Goal: Information Seeking & Learning: Get advice/opinions

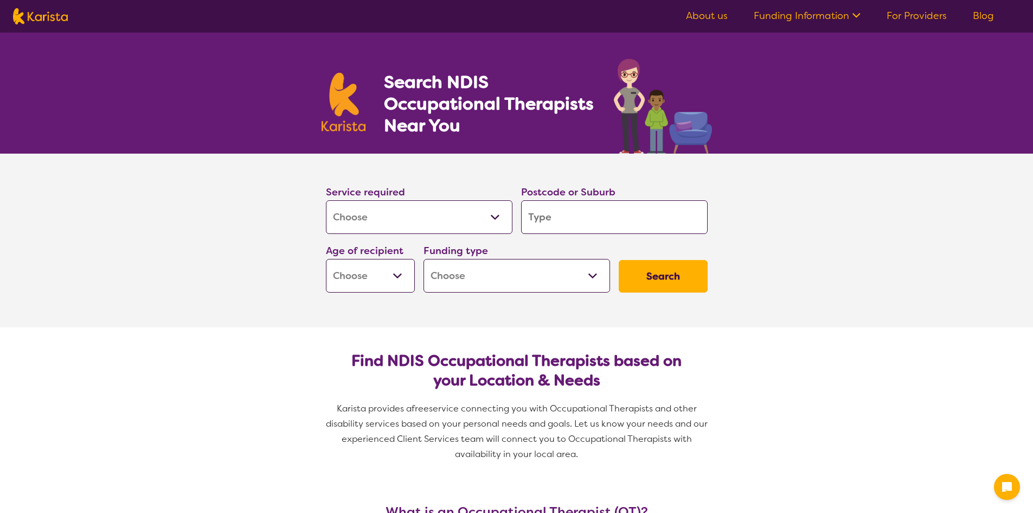
select select "[MEDICAL_DATA]"
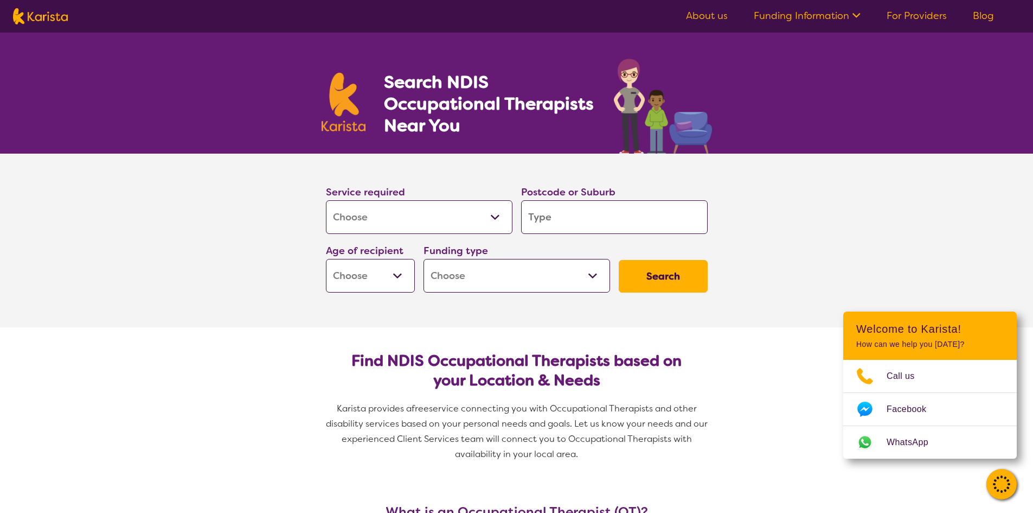
click at [562, 221] on input "search" at bounding box center [614, 217] width 187 height 34
click at [394, 276] on select "Early Childhood - 0 to 9 Child - 10 to 11 Adolescent - 12 to 17 Adult - 18 to 6…" at bounding box center [370, 276] width 89 height 34
select select "AD"
click at [326, 259] on select "Early Childhood - 0 to 9 Child - 10 to 11 Adolescent - 12 to 17 Adult - 18 to 6…" at bounding box center [370, 276] width 89 height 34
select select "AD"
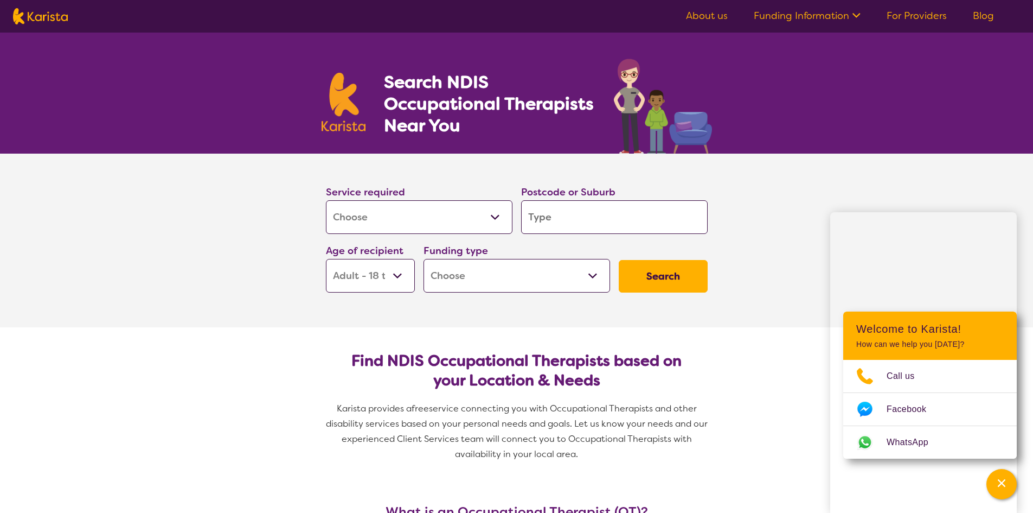
click at [591, 277] on select "Home Care Package (HCP) National Disability Insurance Scheme (NDIS) I don't know" at bounding box center [517, 276] width 187 height 34
select select "NDIS"
click at [424, 259] on select "Home Care Package (HCP) National Disability Insurance Scheme (NDIS) I don't know" at bounding box center [517, 276] width 187 height 34
select select "NDIS"
click at [565, 217] on input "search" at bounding box center [614, 217] width 187 height 34
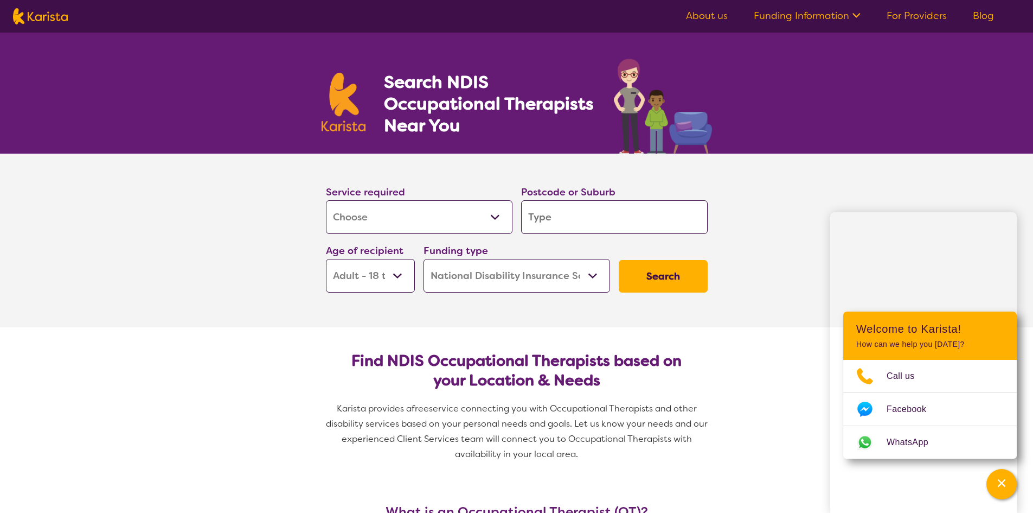
click at [566, 214] on input "search" at bounding box center [614, 217] width 187 height 34
type input "N"
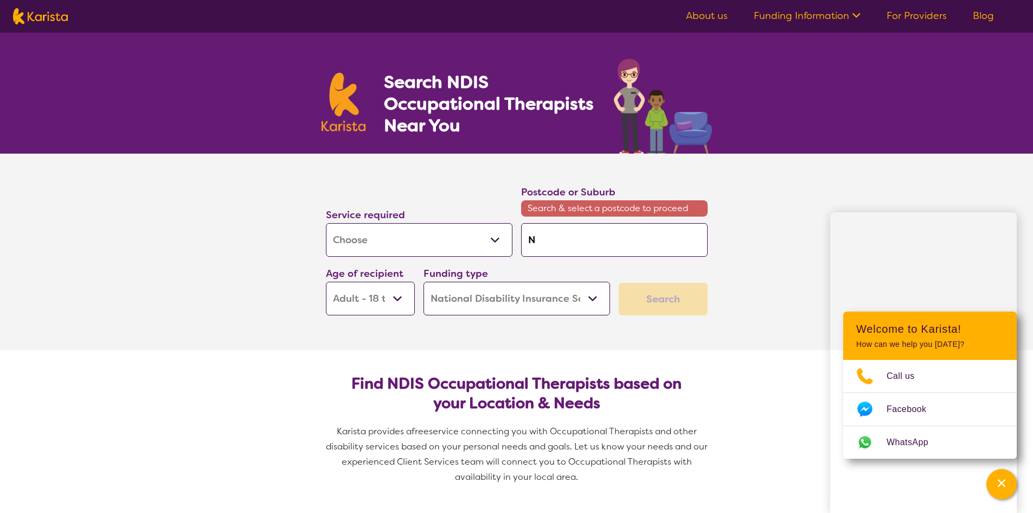
type input "No"
type input "Now"
type input "Nowr"
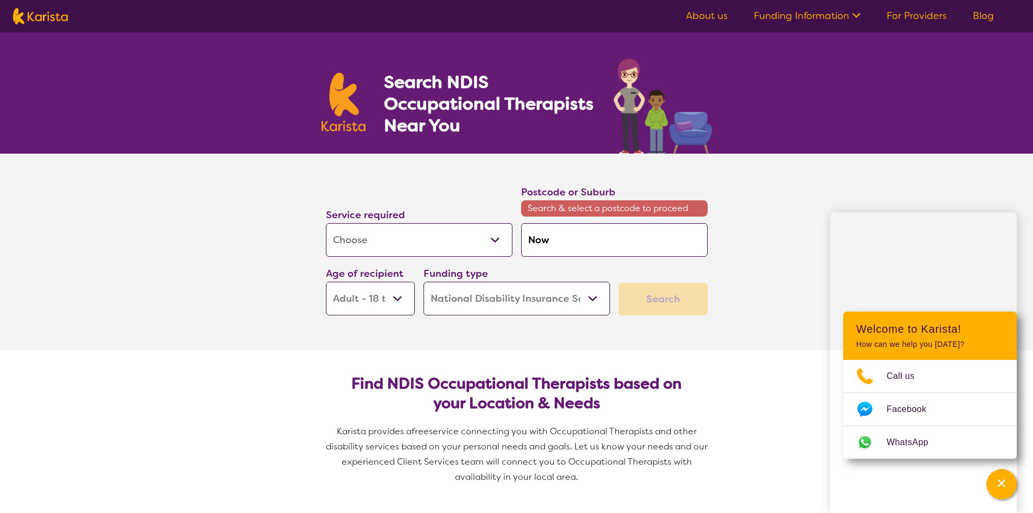
type input "Nowr"
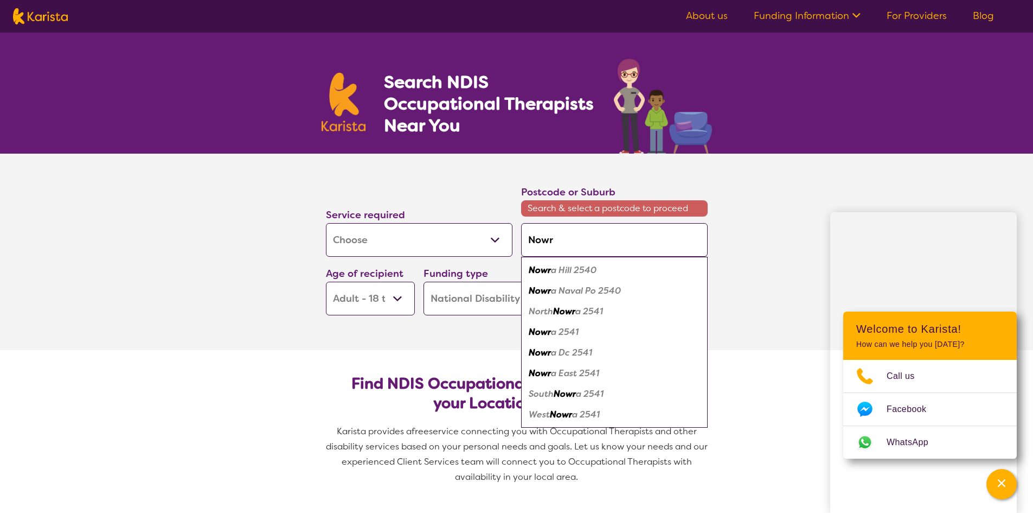
type input "Nowra"
drag, startPoint x: 566, startPoint y: 238, endPoint x: 528, endPoint y: 236, distance: 38.0
click at [528, 236] on input "Nowra" at bounding box center [614, 240] width 187 height 34
type input "B"
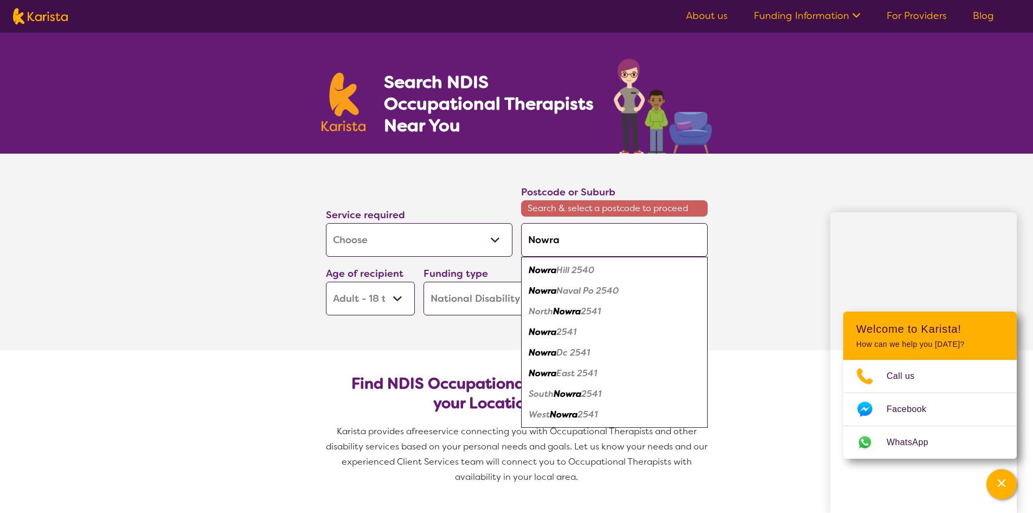
type input "B"
type input "Bo"
type input "Bom"
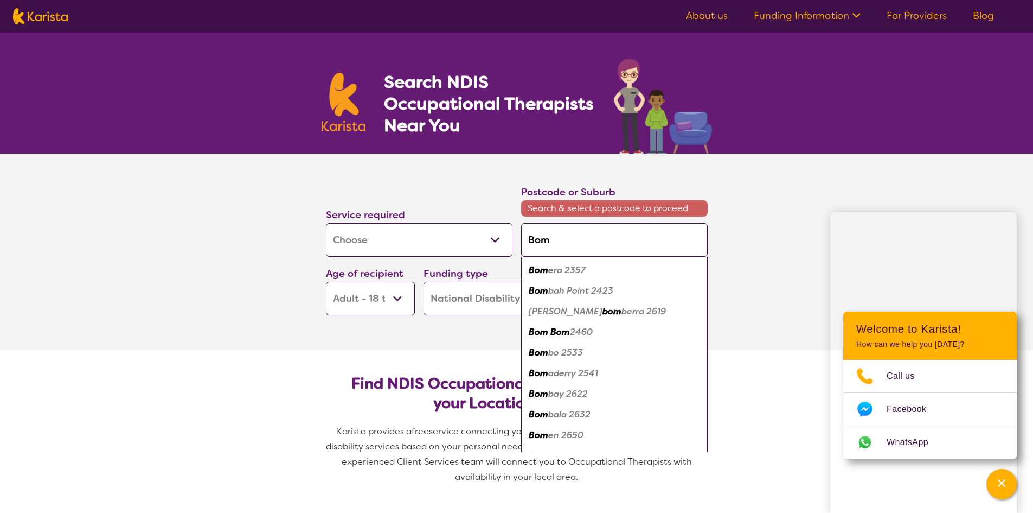
type input "Boma"
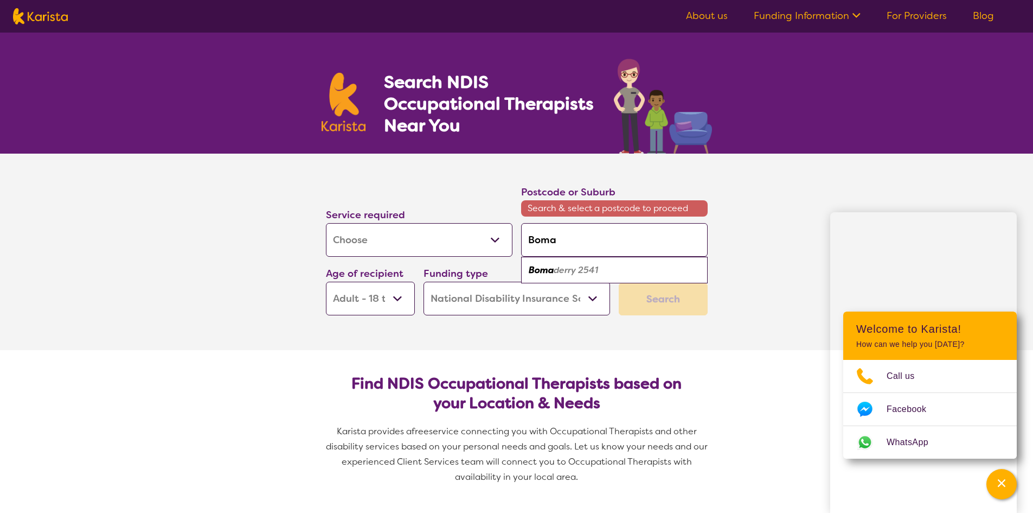
click at [552, 268] on em "Boma" at bounding box center [541, 269] width 25 height 11
type input "2541"
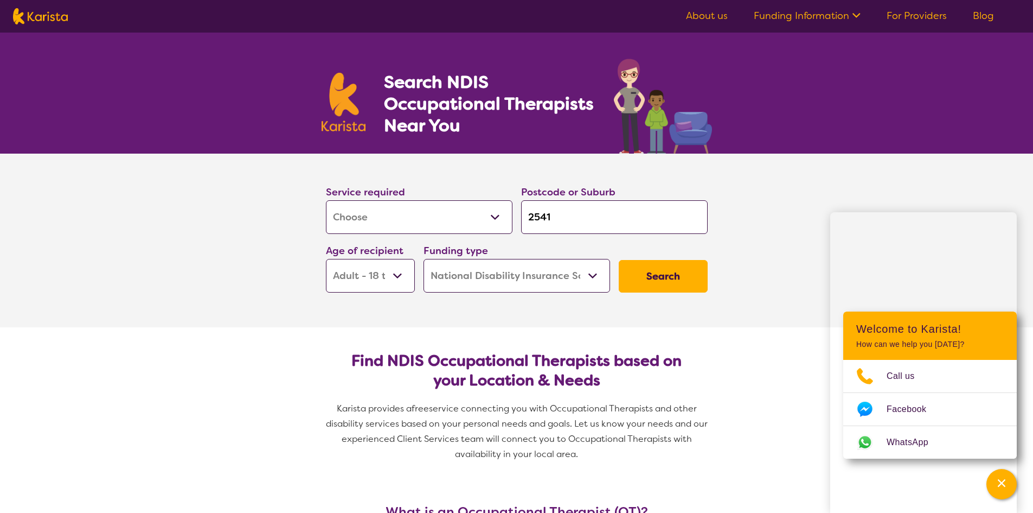
click at [672, 274] on button "Search" at bounding box center [663, 276] width 89 height 33
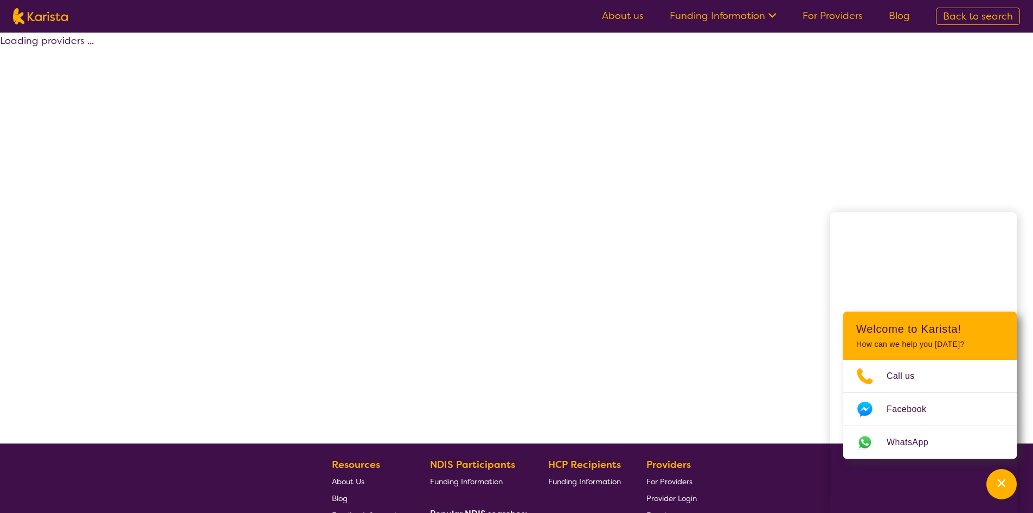
select select "by_score"
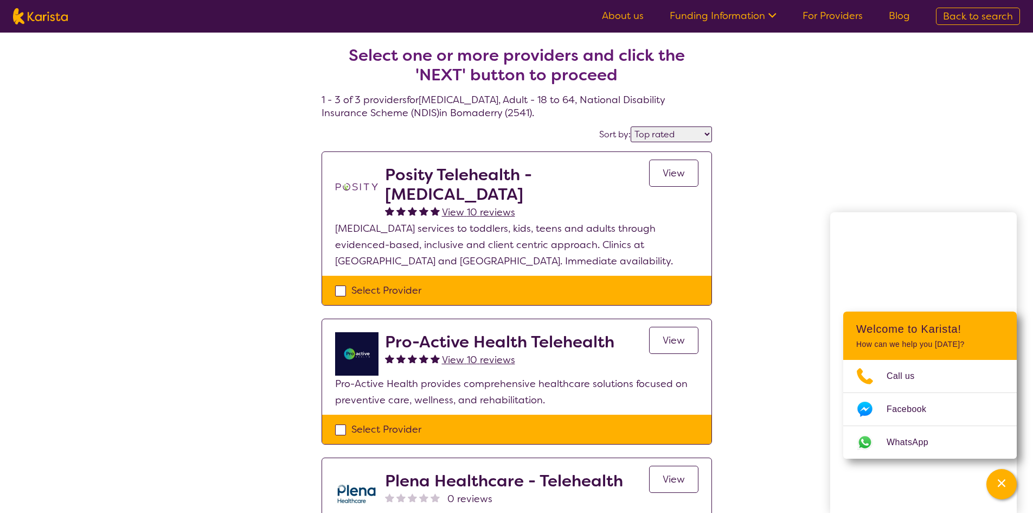
select select "[MEDICAL_DATA]"
select select "AD"
select select "NDIS"
select select "[MEDICAL_DATA]"
select select "AD"
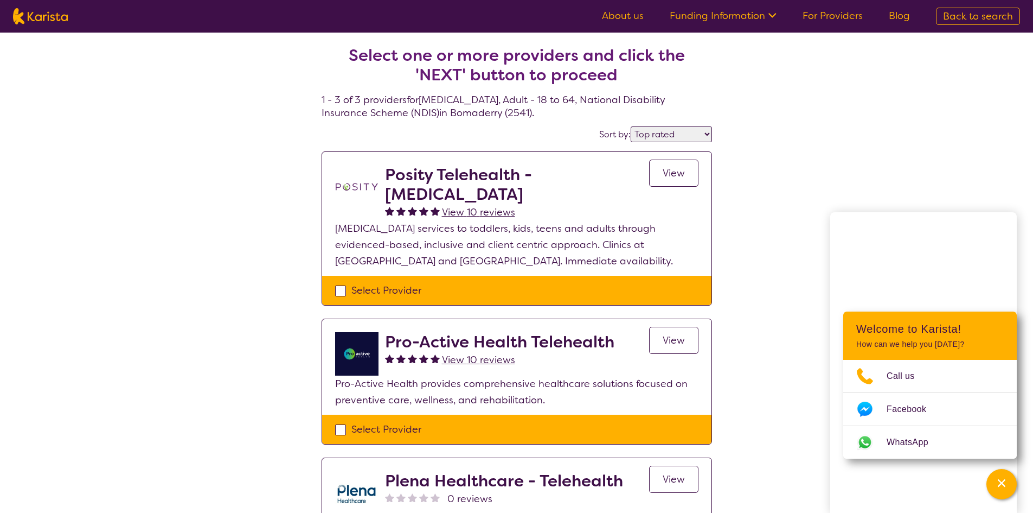
select select "NDIS"
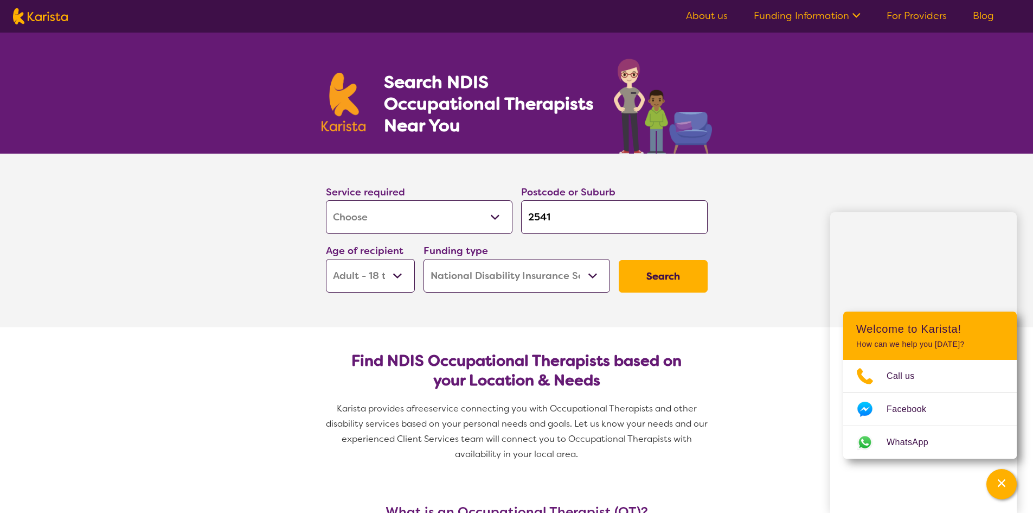
drag, startPoint x: 570, startPoint y: 219, endPoint x: 514, endPoint y: 213, distance: 56.7
click at [514, 213] on div "Service required Allied Health Assistant Assessment ([MEDICAL_DATA] or [MEDICAL…" at bounding box center [517, 238] width 391 height 117
type input "K"
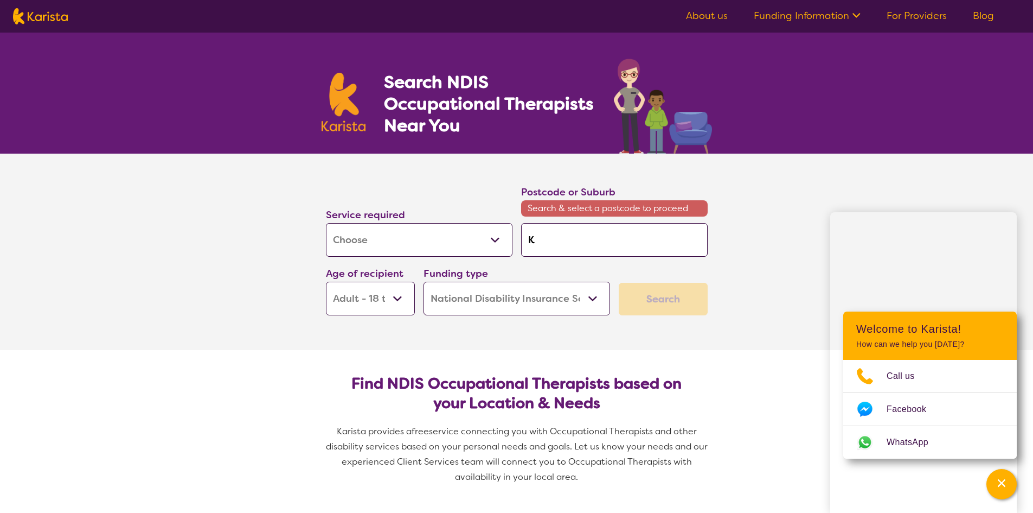
type input "Ki"
type input "Kia"
type input "Kiam"
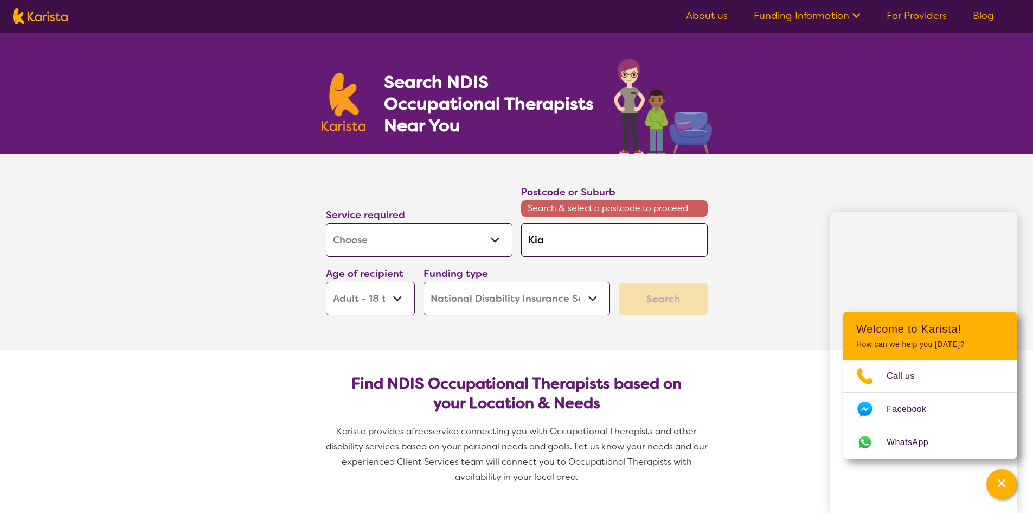
type input "Kiam"
type input "Kiama"
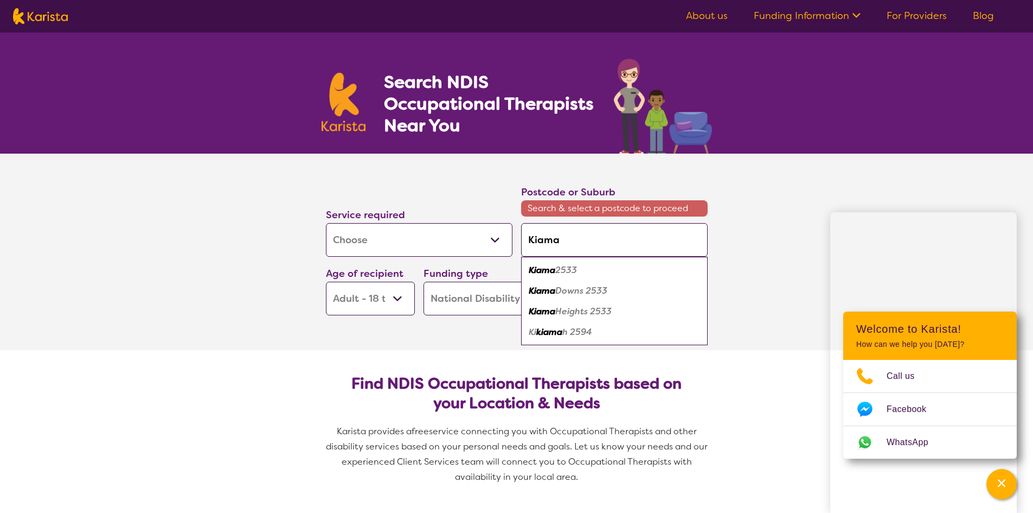
click at [556, 269] on em "2533" at bounding box center [566, 269] width 22 height 11
type input "2533"
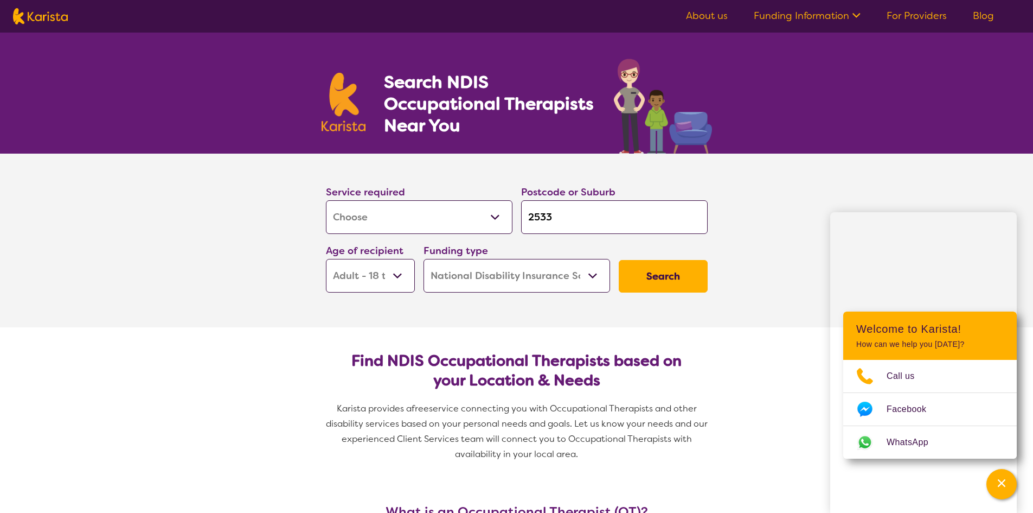
click at [677, 273] on button "Search" at bounding box center [663, 276] width 89 height 33
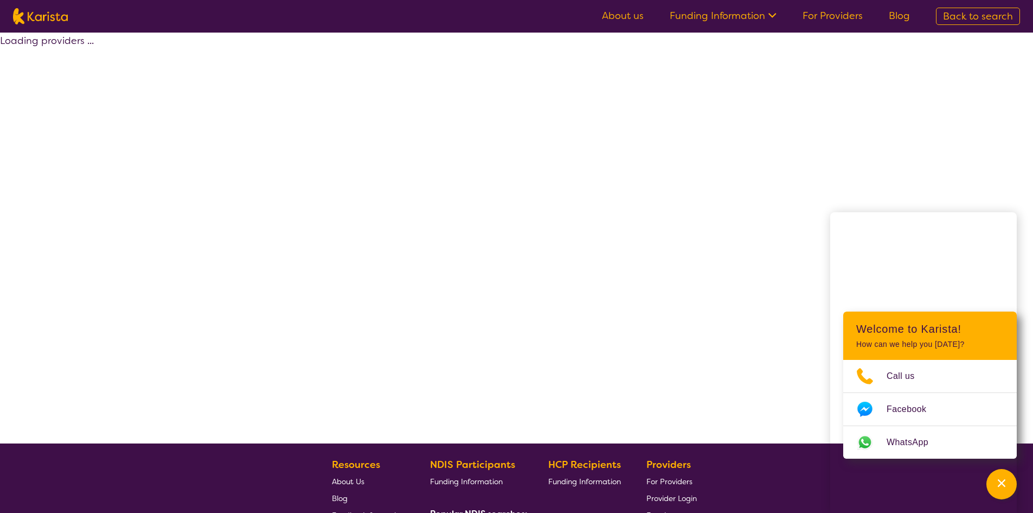
select select "by_score"
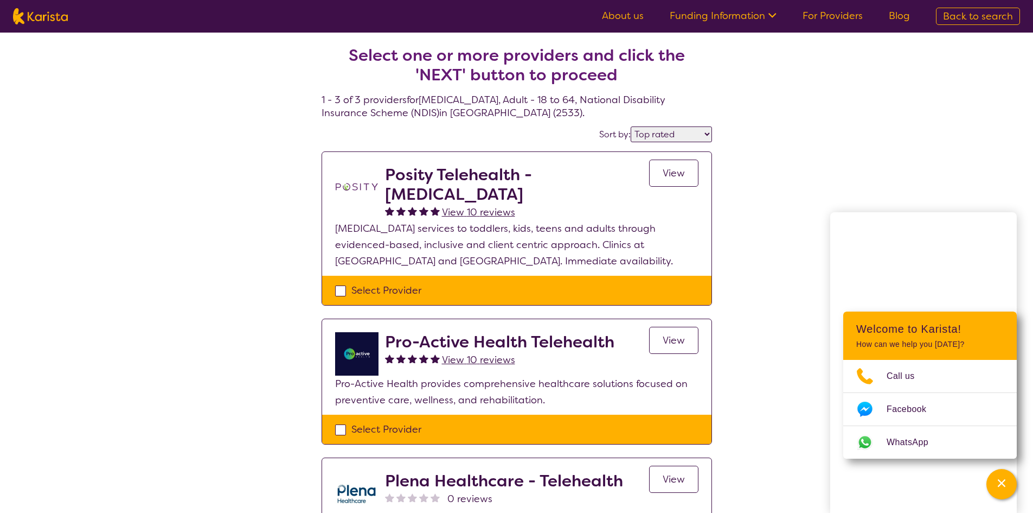
select select "[MEDICAL_DATA]"
select select "AD"
select select "NDIS"
select select "[MEDICAL_DATA]"
select select "AD"
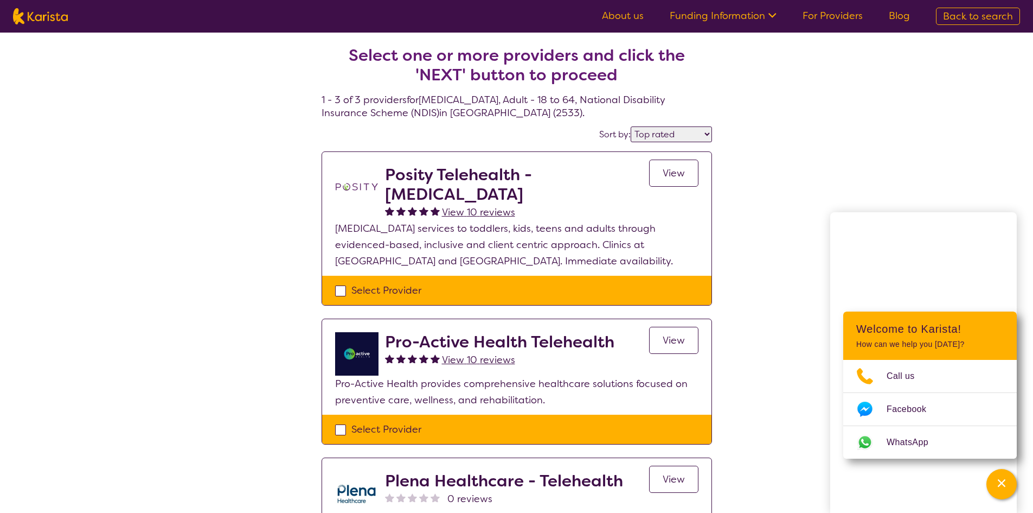
select select "NDIS"
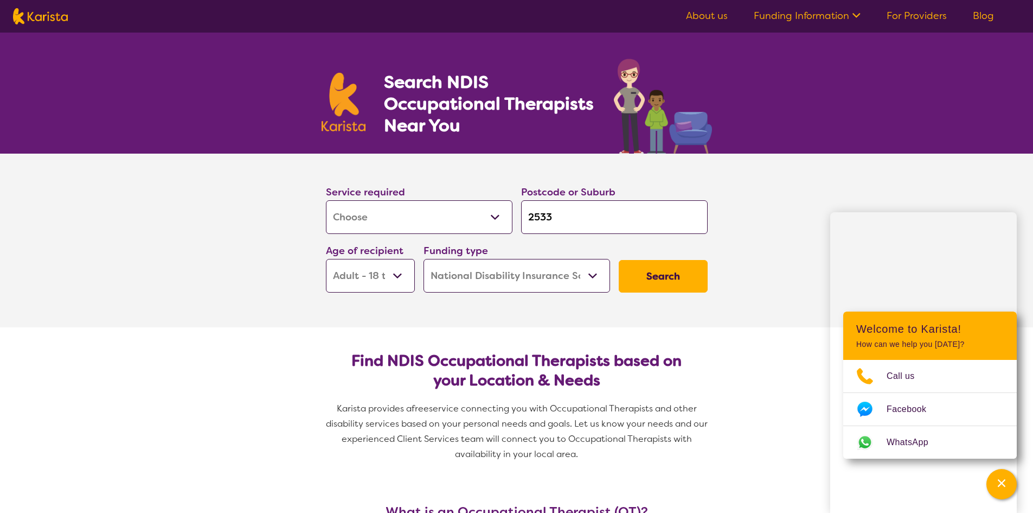
drag, startPoint x: 561, startPoint y: 216, endPoint x: 527, endPoint y: 216, distance: 33.6
click at [527, 216] on input "2533" at bounding box center [614, 217] width 187 height 34
type input "S"
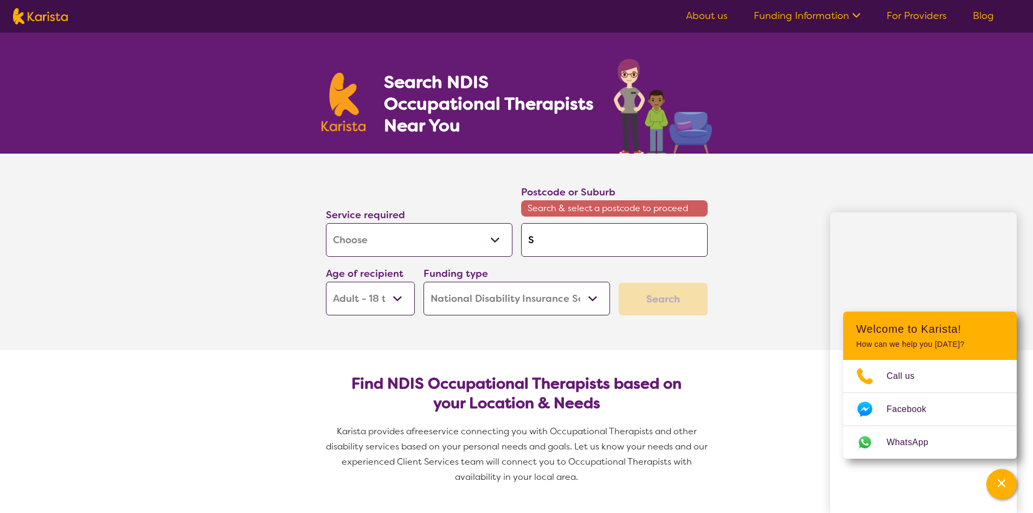
type input "Sh"
type input "She"
type input "Shel"
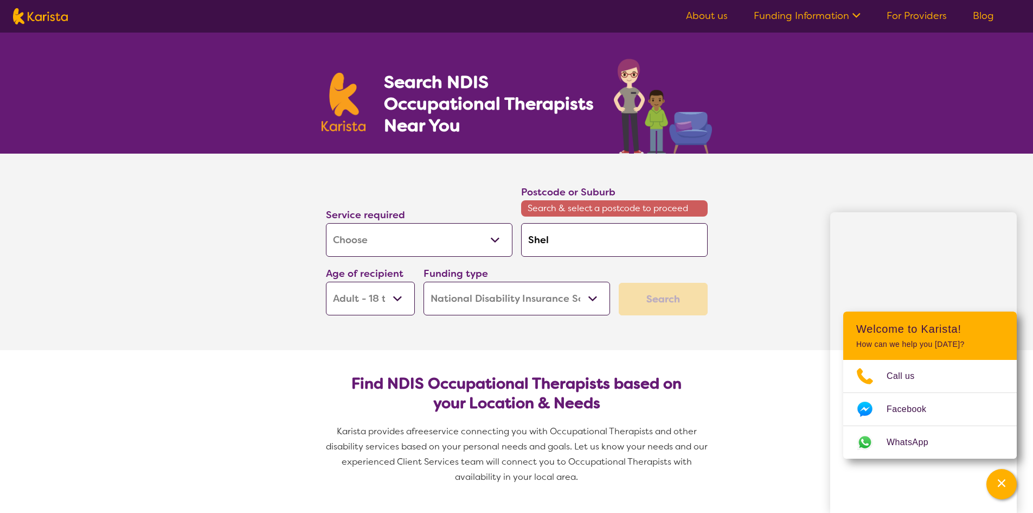
type input "Shel"
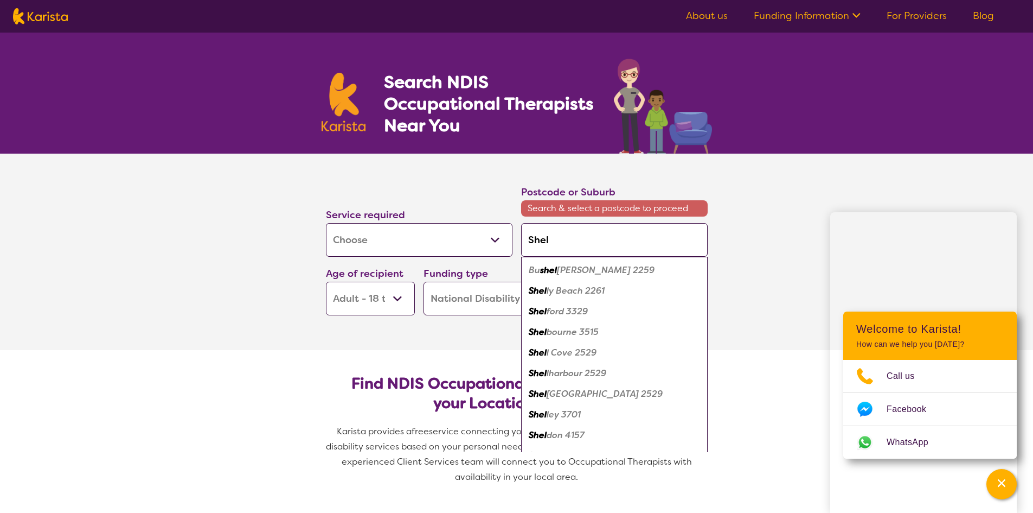
type input "Shelh"
type input "Shelha"
type input "Shelhar"
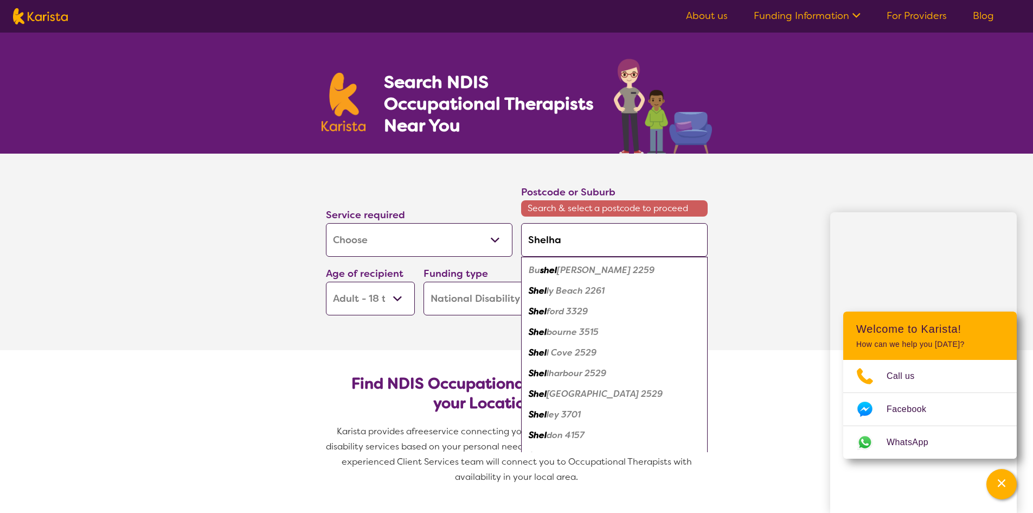
type input "Shelhar"
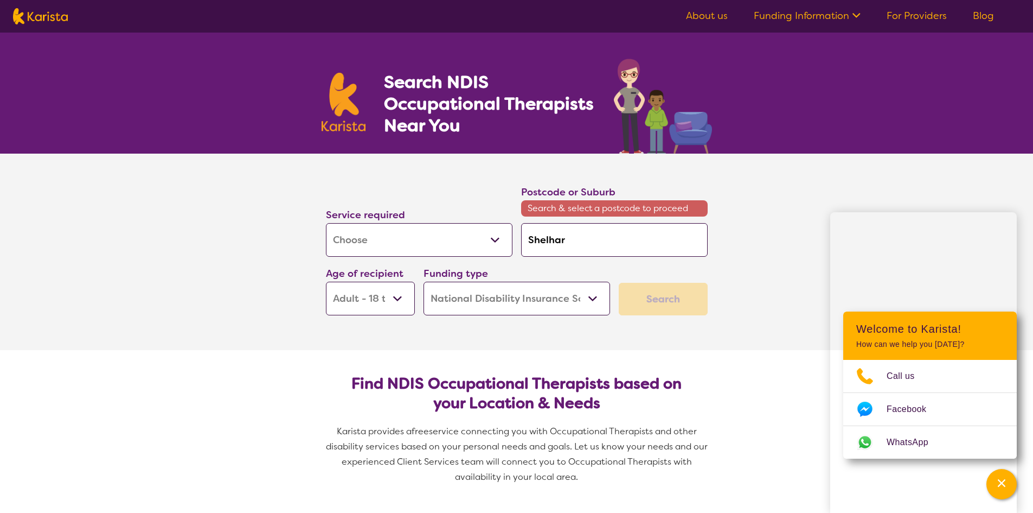
type input "Shelharb"
type input "Shelharbo"
type input "Shelharbou"
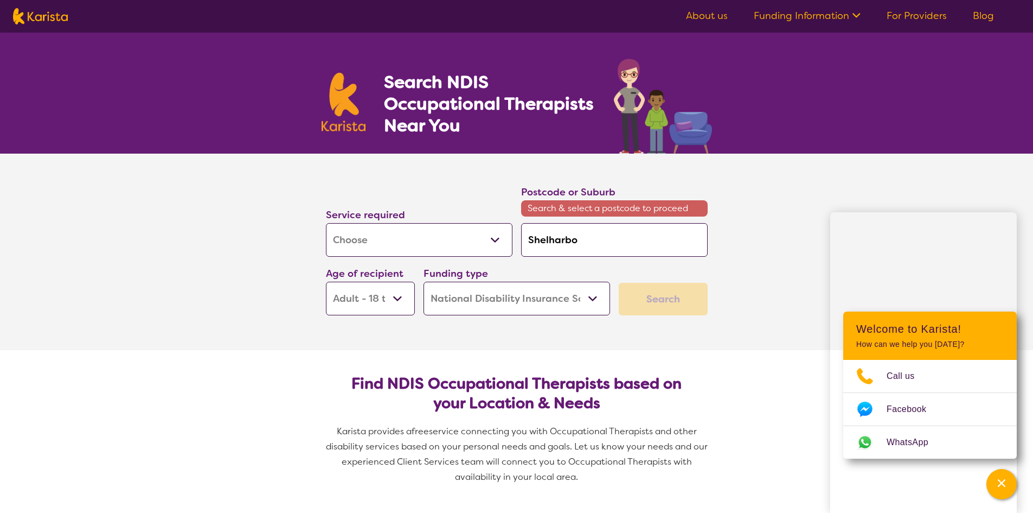
type input "Shelharbou"
type input "Shelharbour"
type input "Shelharbou"
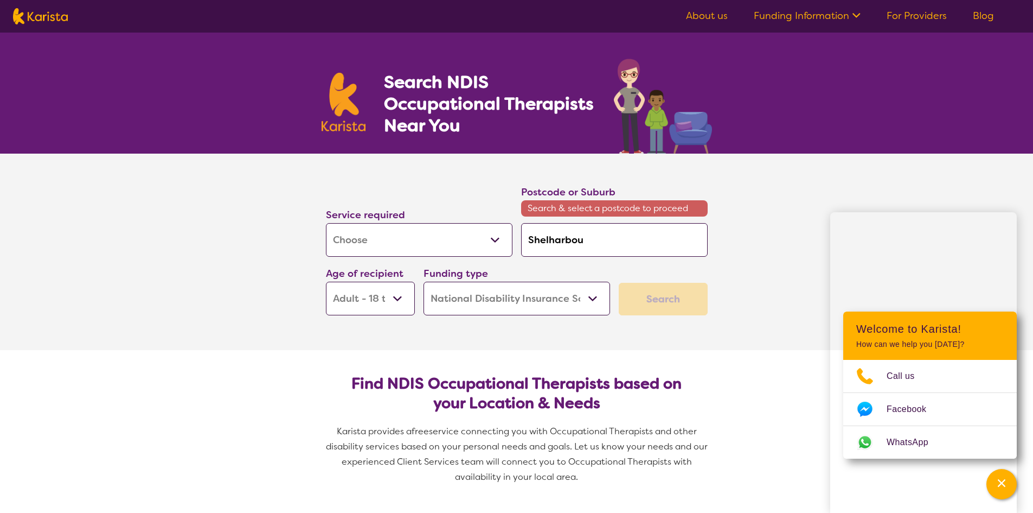
type input "Shelharbo"
type input "Shelharb"
type input "Shelhar"
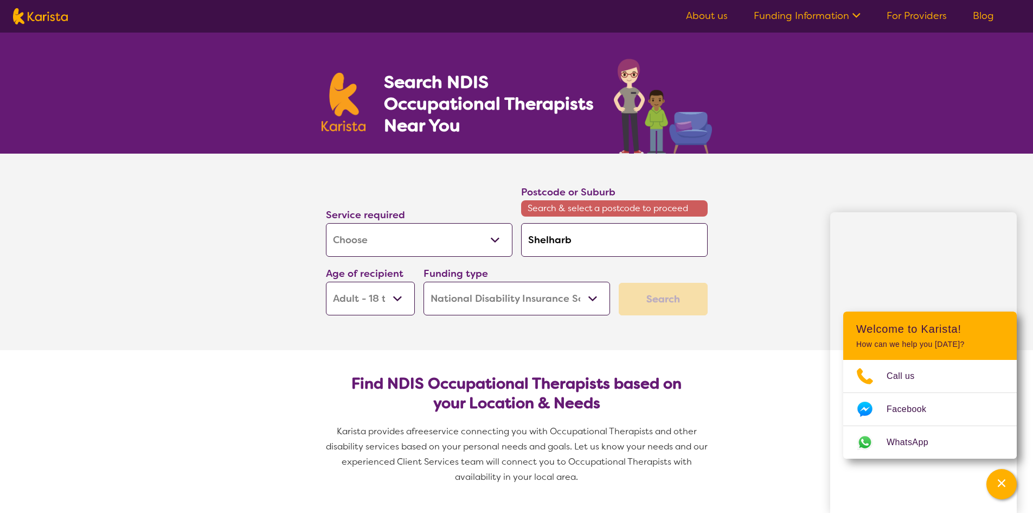
type input "Shelhar"
type input "Shelha"
type input "Shelh"
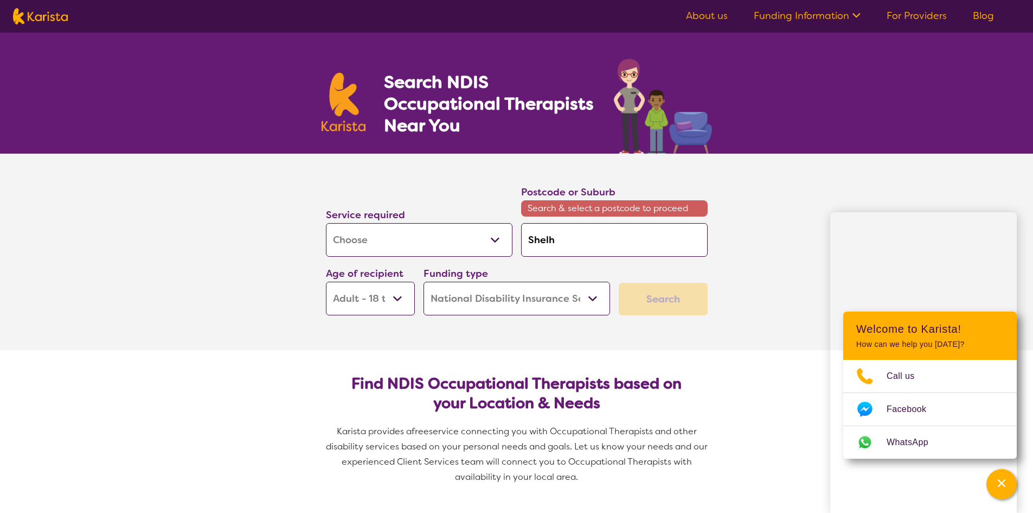
type input "Shel"
type input "She"
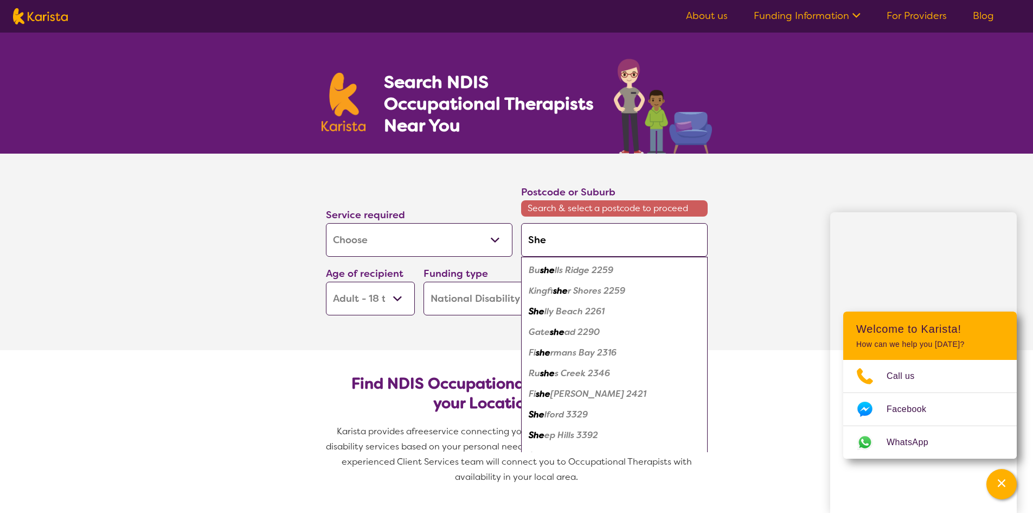
type input "Shel"
type input "Shell"
type input "Shellh"
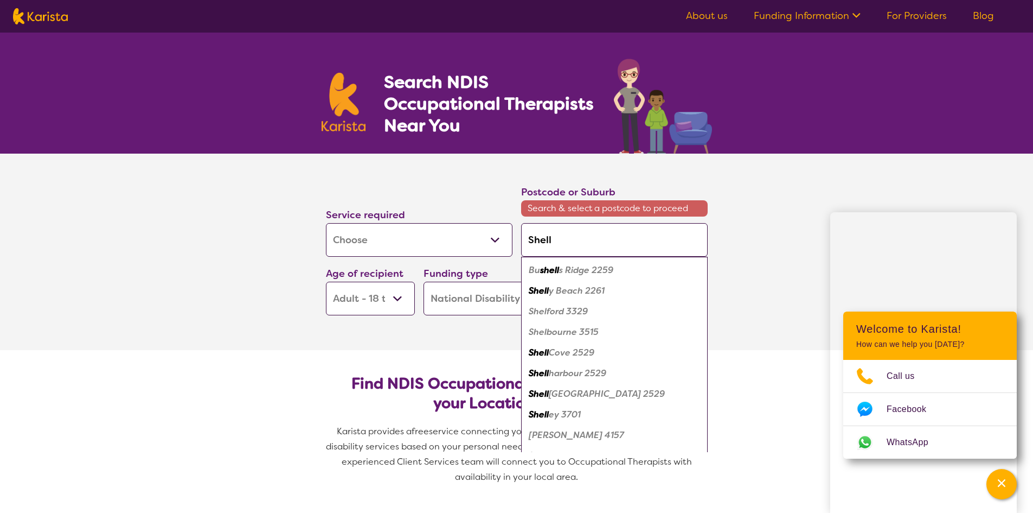
type input "Shellh"
type input "Shellha"
type input "Shellhar"
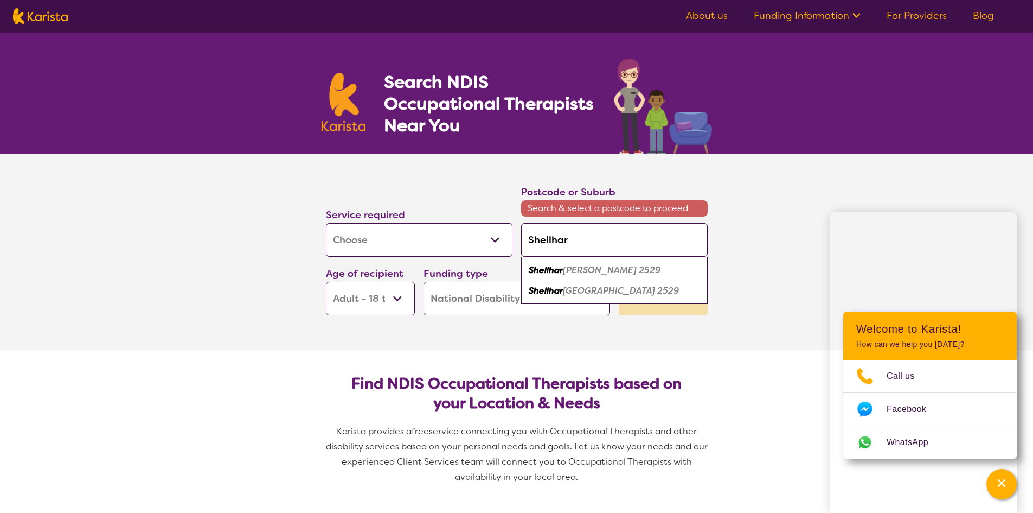
type input "Shellharb"
click at [577, 270] on em "our 2529" at bounding box center [587, 269] width 38 height 11
type input "2529"
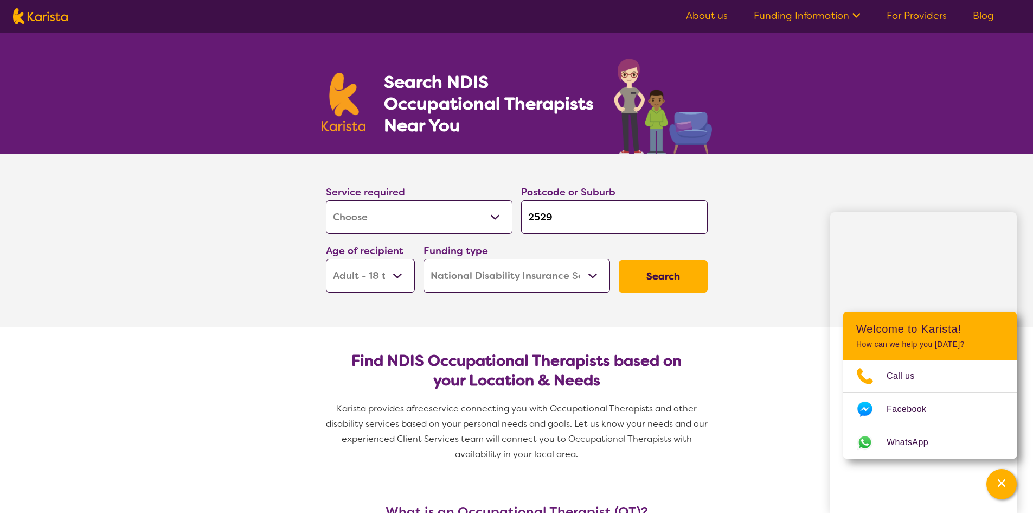
click at [685, 274] on button "Search" at bounding box center [663, 276] width 89 height 33
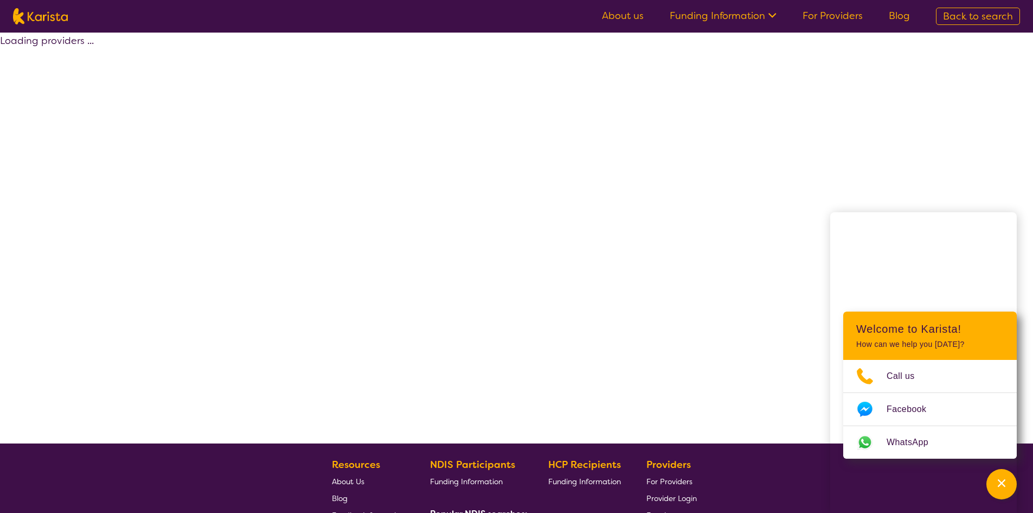
select select "by_score"
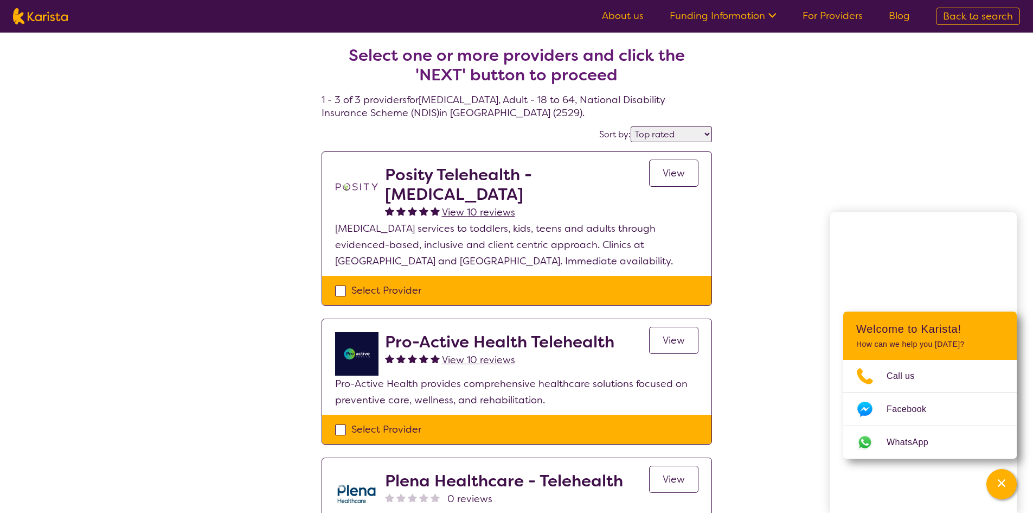
select select "[MEDICAL_DATA]"
select select "AD"
select select "NDIS"
select select "[MEDICAL_DATA]"
select select "AD"
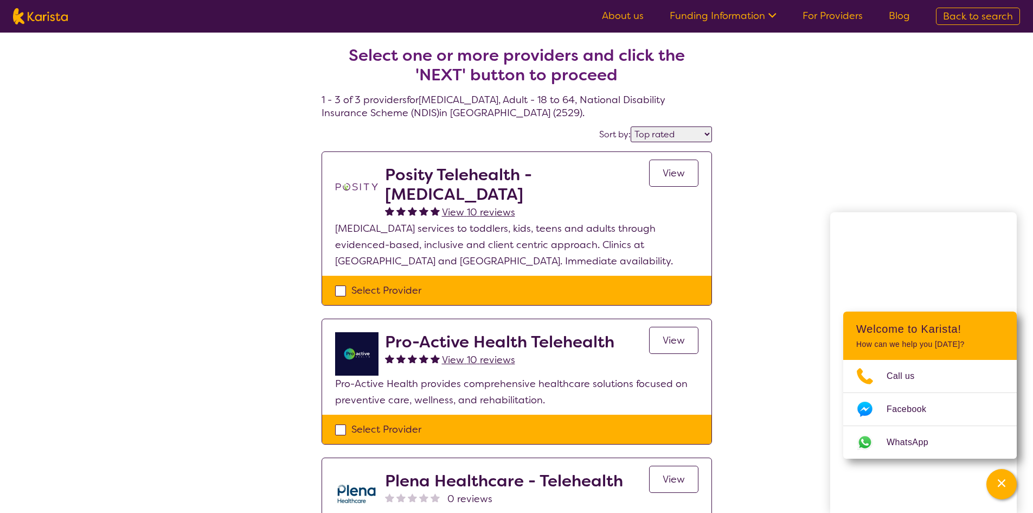
select select "NDIS"
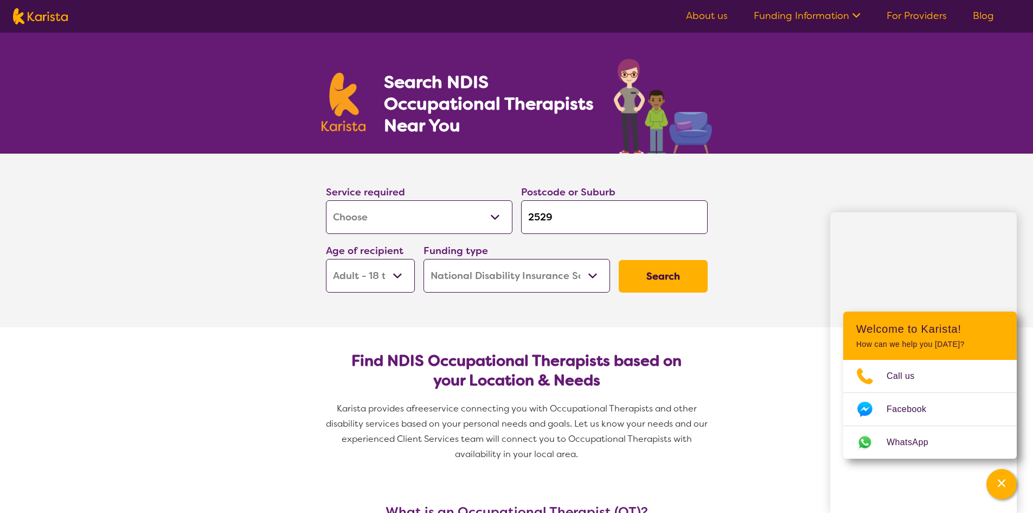
drag, startPoint x: 563, startPoint y: 218, endPoint x: 529, endPoint y: 215, distance: 34.2
click at [529, 215] on input "2529" at bounding box center [614, 217] width 187 height 34
type input "2"
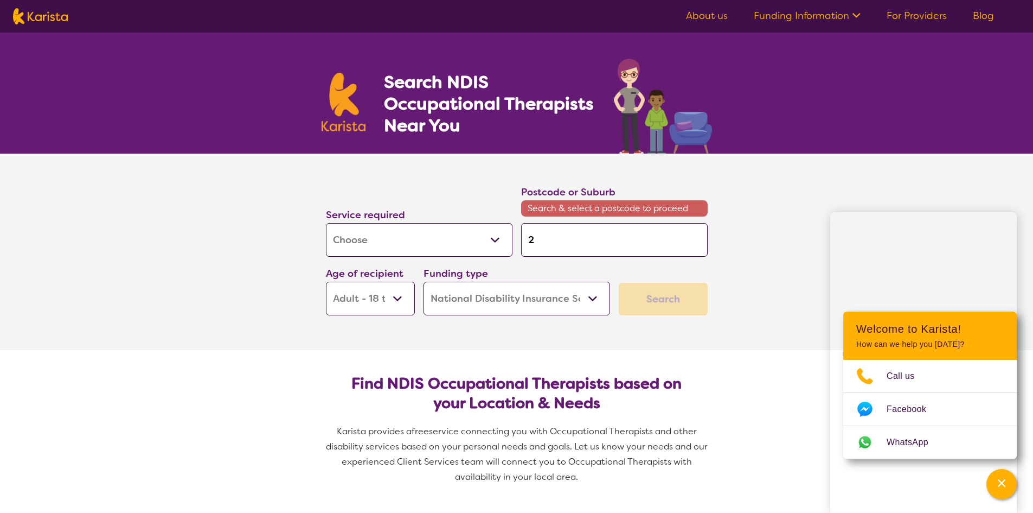
type input "25"
type input "250"
type input "2500"
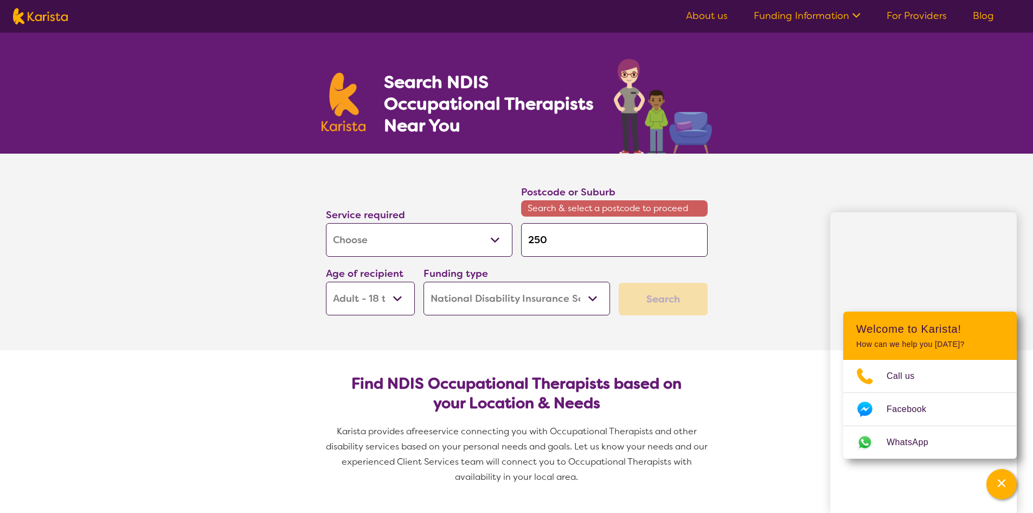
type input "2500"
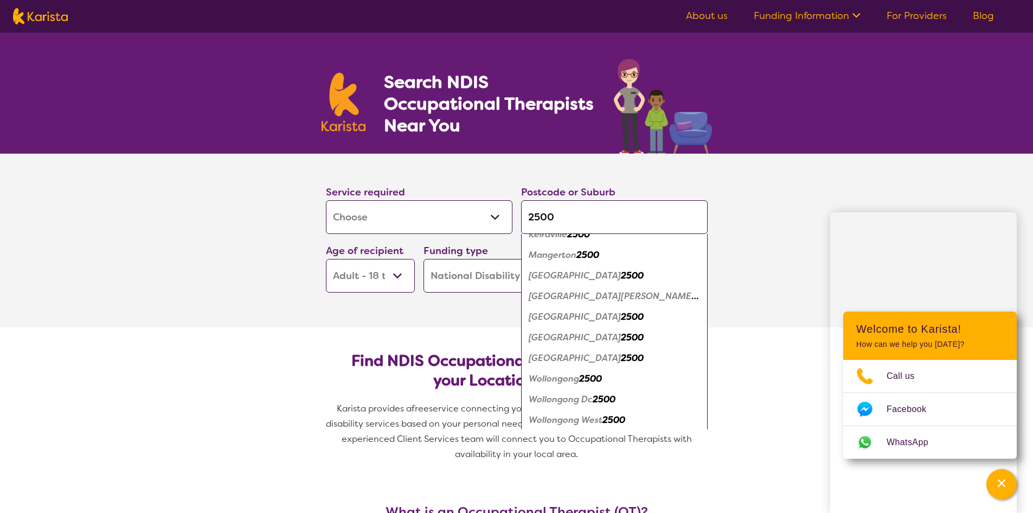
scroll to position [58, 0]
type input "2500"
click at [562, 376] on em "Wollongong" at bounding box center [554, 374] width 50 height 11
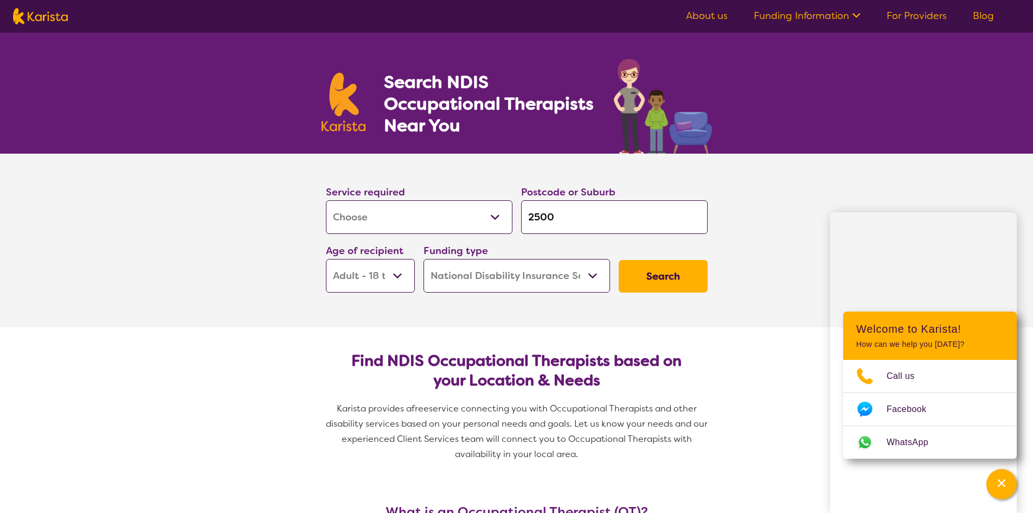
scroll to position [0, 0]
click at [669, 276] on button "Search" at bounding box center [663, 276] width 89 height 33
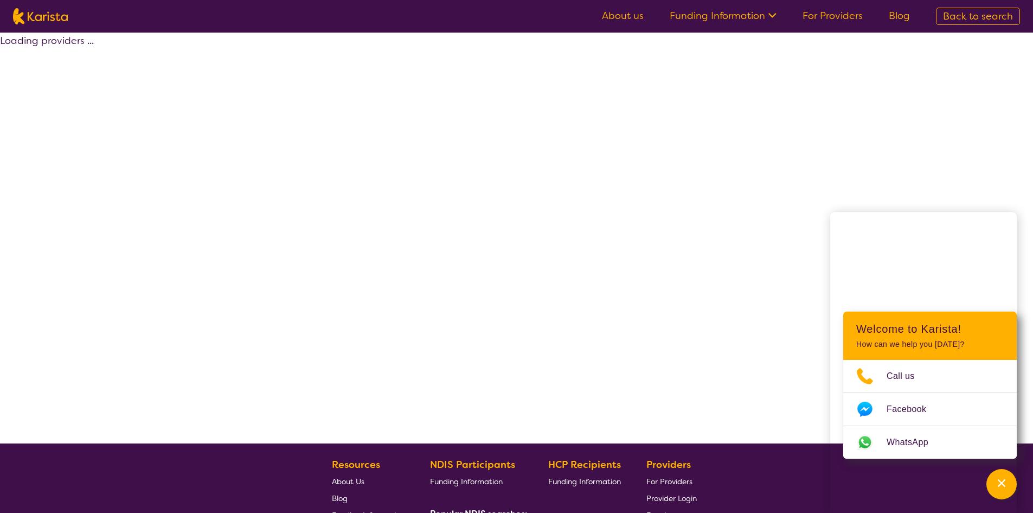
select select "by_score"
